Goal: Information Seeking & Learning: Check status

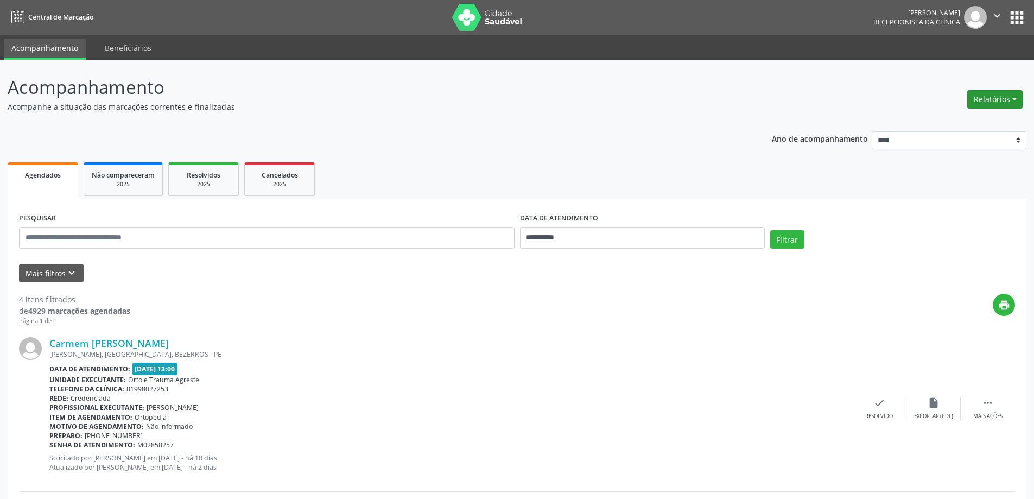
click at [986, 102] on button "Relatórios" at bounding box center [994, 99] width 55 height 18
click at [965, 125] on link "Agendamentos" at bounding box center [965, 122] width 117 height 15
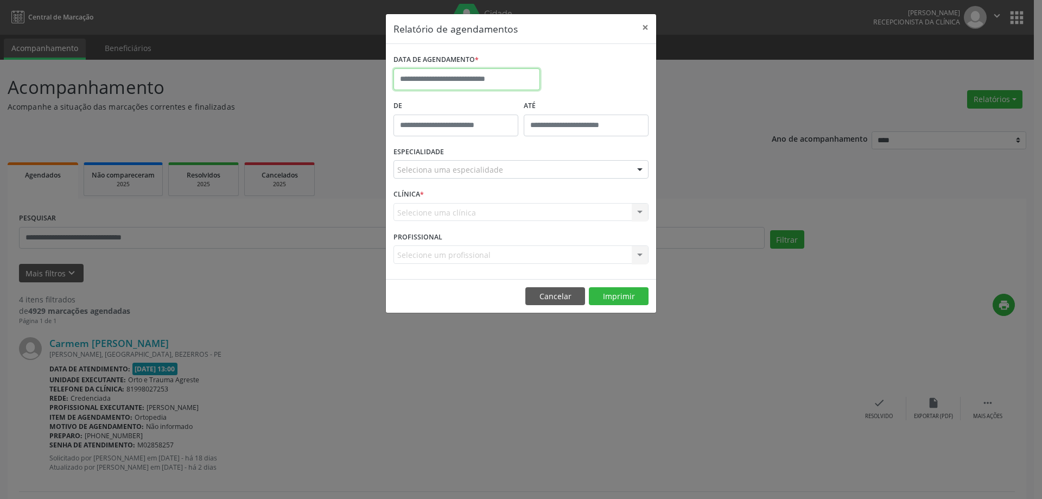
click at [451, 76] on input "text" at bounding box center [467, 79] width 147 height 22
select select "*"
click at [642, 72] on div "DATA DE AGENDAMENTO *" at bounding box center [521, 75] width 261 height 46
click at [468, 77] on input "text" at bounding box center [467, 79] width 147 height 22
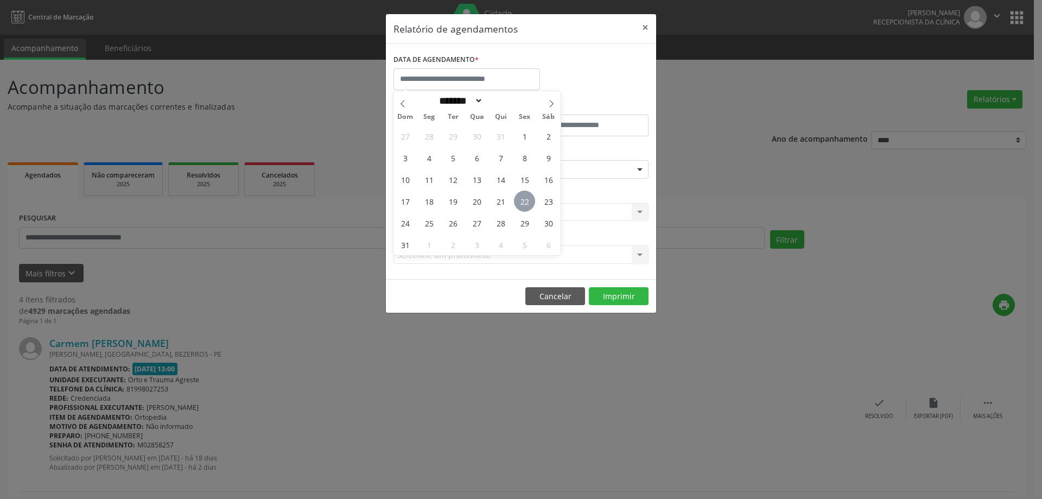
click at [520, 201] on span "22" at bounding box center [524, 201] width 21 height 21
type input "**********"
click at [523, 200] on span "22" at bounding box center [524, 201] width 21 height 21
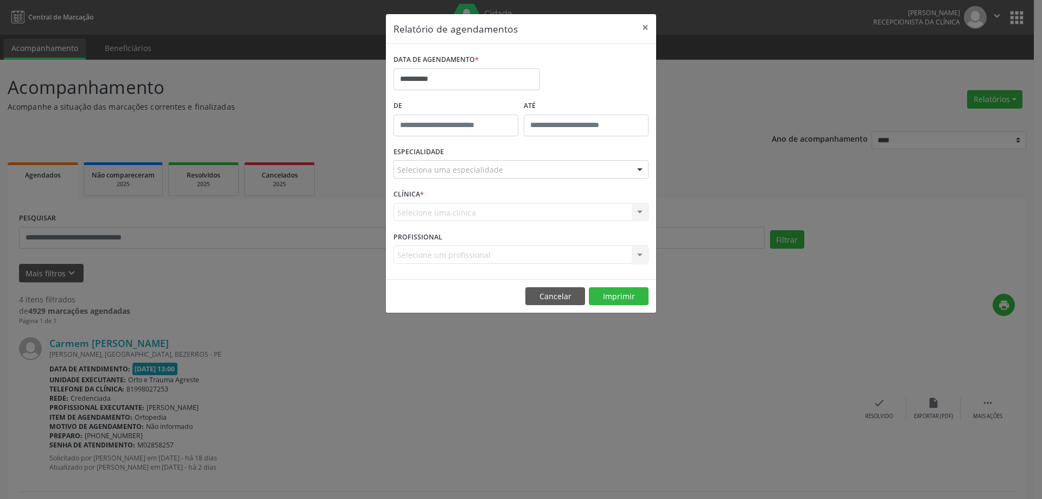
click at [503, 178] on div "Seleciona uma especialidade Todas as especialidades Alergologia Angiologia Arri…" at bounding box center [521, 169] width 255 height 18
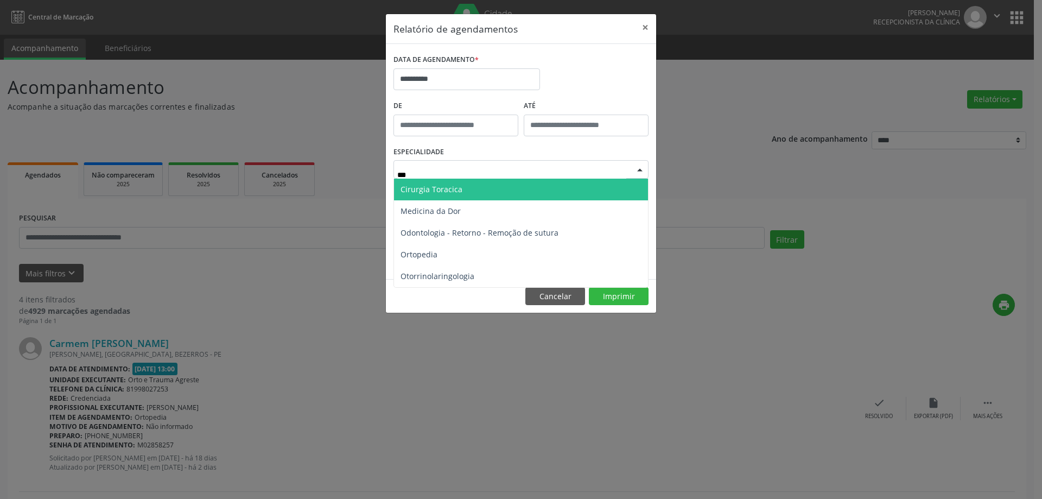
type input "****"
click at [500, 188] on span "Ortopedia" at bounding box center [521, 190] width 254 height 22
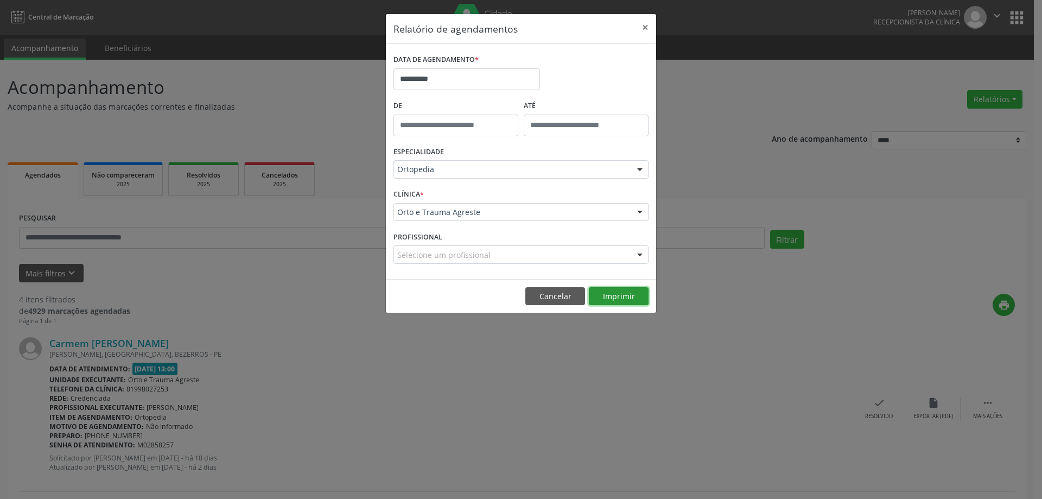
click at [630, 300] on button "Imprimir" at bounding box center [619, 296] width 60 height 18
